Goal: Transaction & Acquisition: Purchase product/service

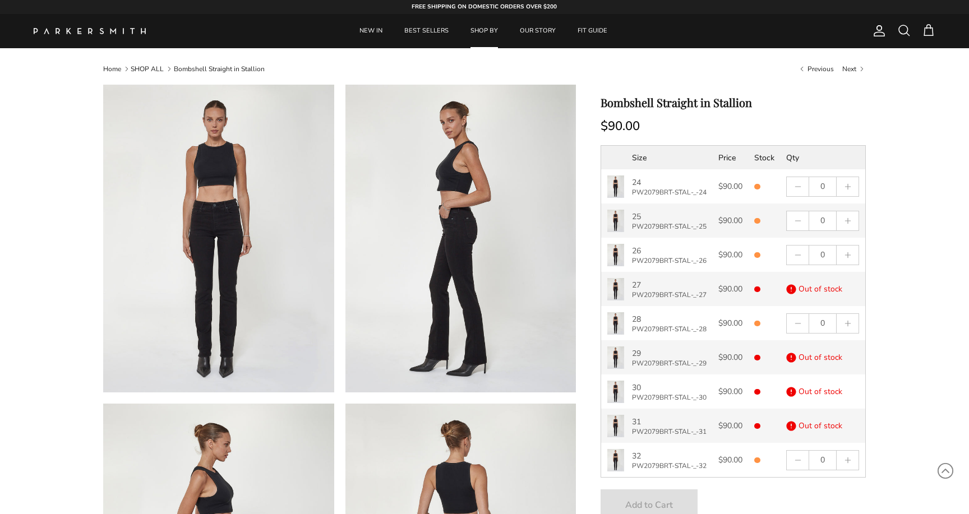
select select "25"
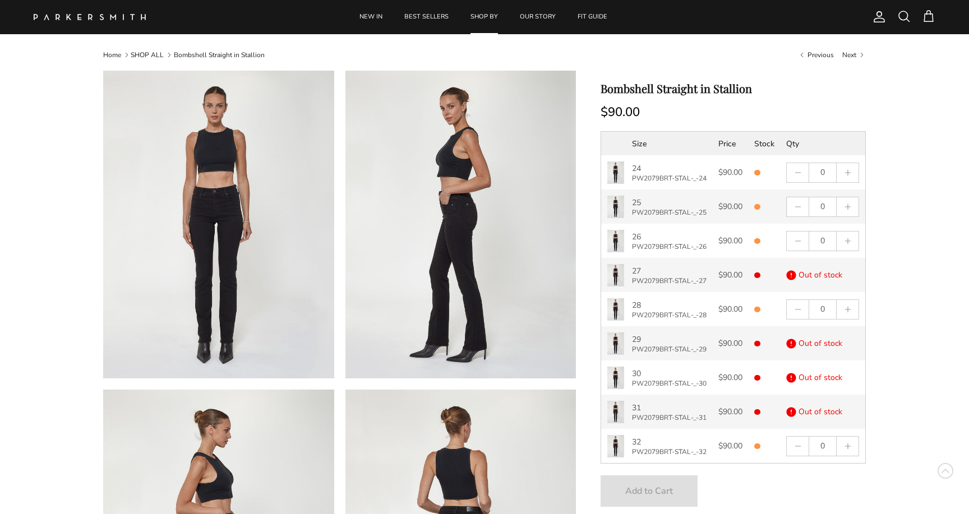
scroll to position [7, 0]
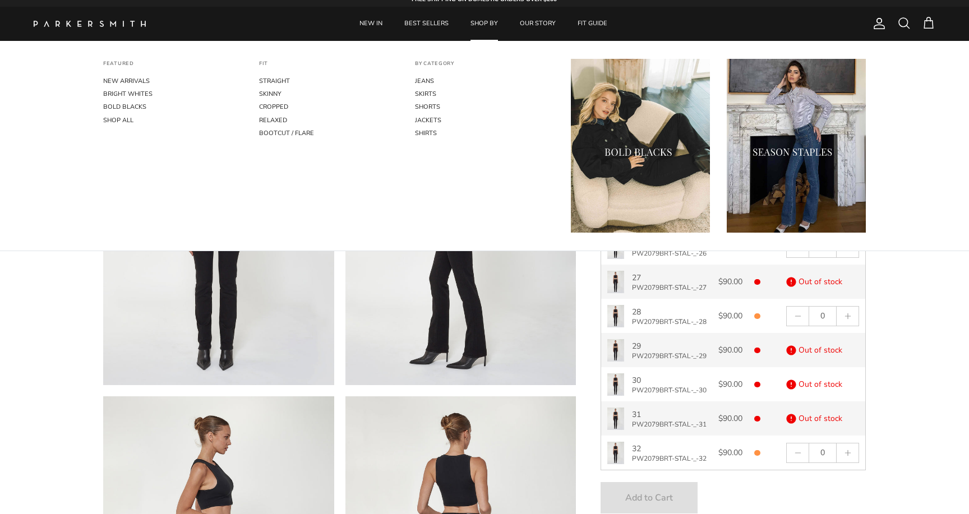
click at [483, 18] on link "SHOP BY" at bounding box center [484, 24] width 48 height 34
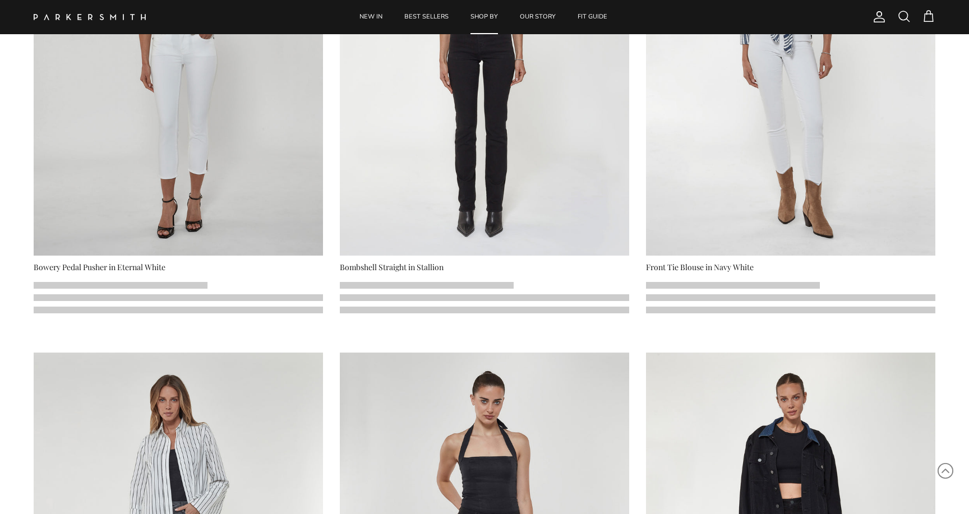
scroll to position [727, 0]
select select "25"
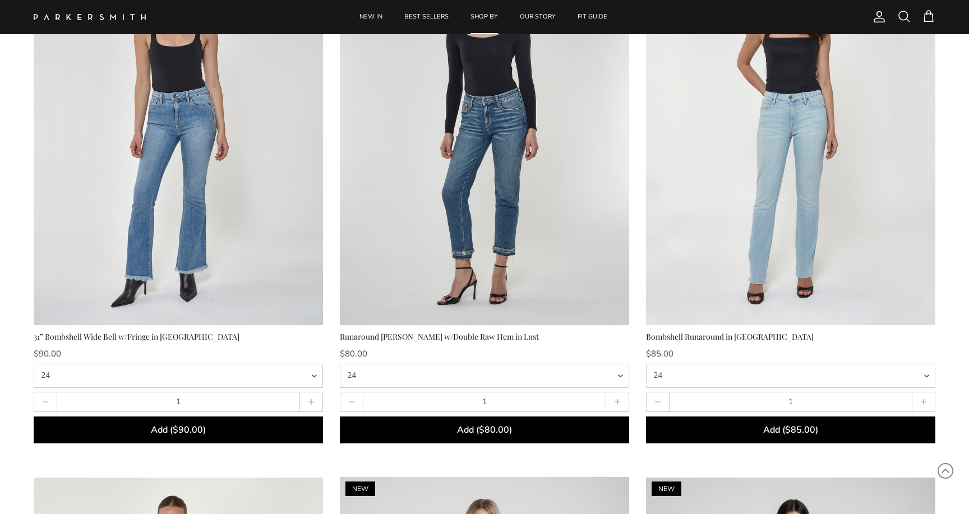
scroll to position [1732, 0]
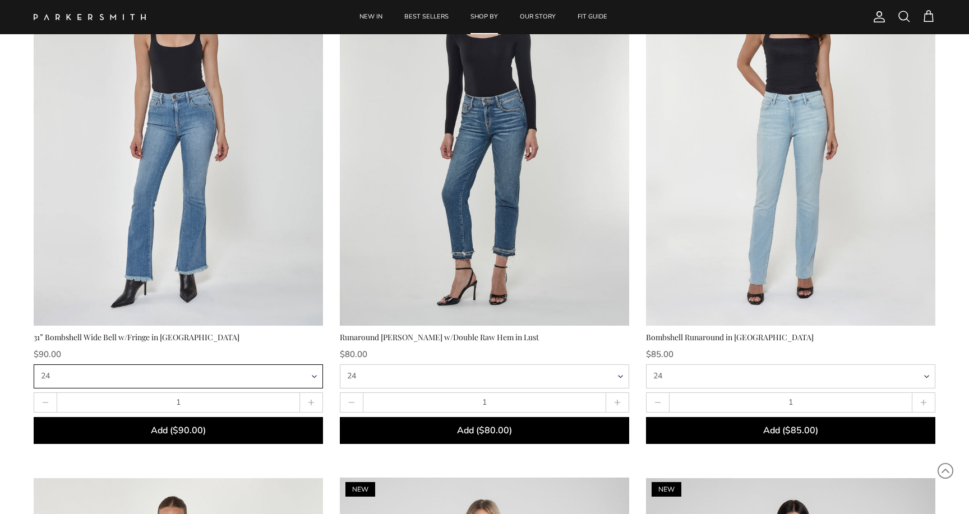
click at [313, 380] on select "24 25 26 27 28 29 30 31 32" at bounding box center [178, 376] width 289 height 24
